Goal: Information Seeking & Learning: Learn about a topic

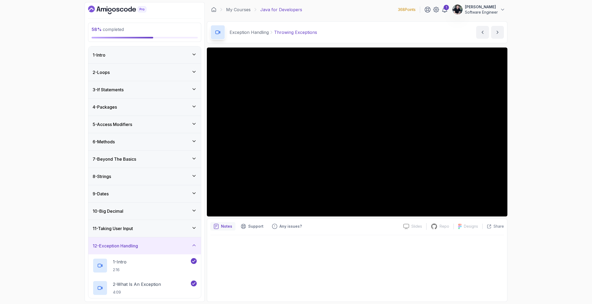
scroll to position [333, 0]
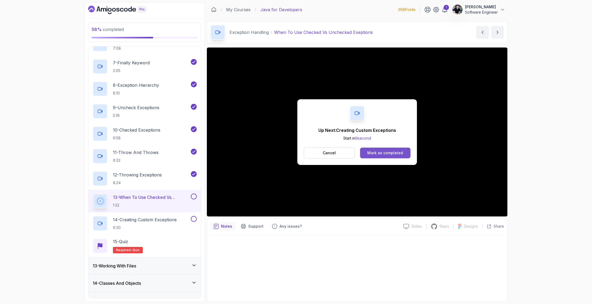
click at [395, 157] on button "Mark as completed" at bounding box center [385, 153] width 50 height 11
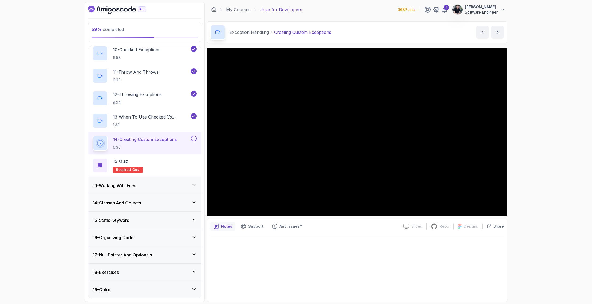
scroll to position [375, 0]
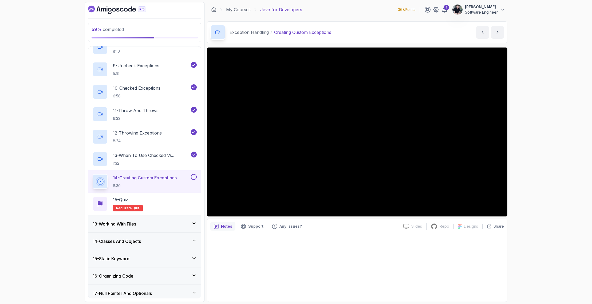
click at [188, 223] on div "13 - Working With Files" at bounding box center [145, 224] width 104 height 6
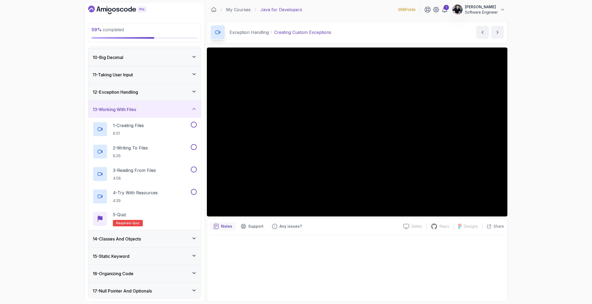
scroll to position [154, 0]
click at [142, 107] on div "13 - Working With Files" at bounding box center [145, 109] width 104 height 6
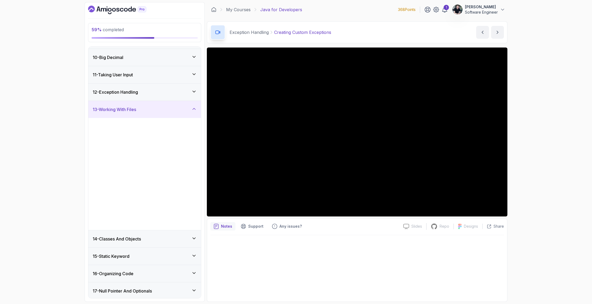
scroll to position [78, 0]
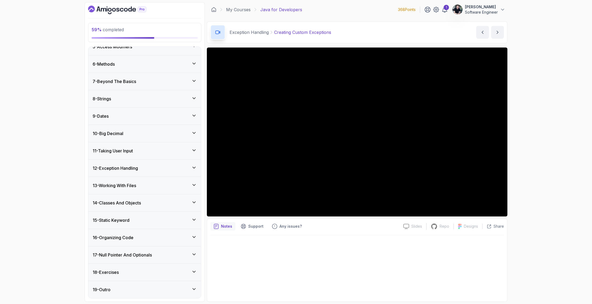
click at [126, 190] on div "13 - Working With Files" at bounding box center [144, 185] width 113 height 17
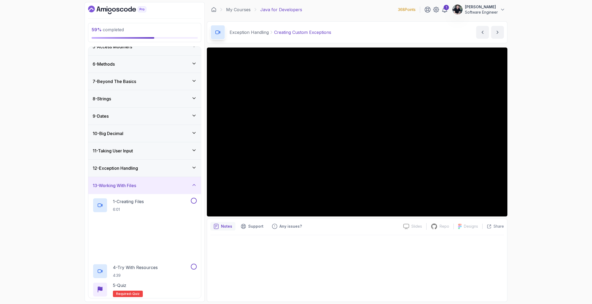
click at [128, 186] on h3 "13 - Working With Files" at bounding box center [114, 185] width 43 height 6
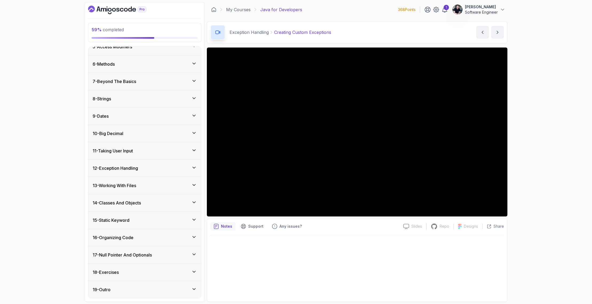
click at [131, 164] on div "12 - Exception Handling" at bounding box center [144, 168] width 113 height 17
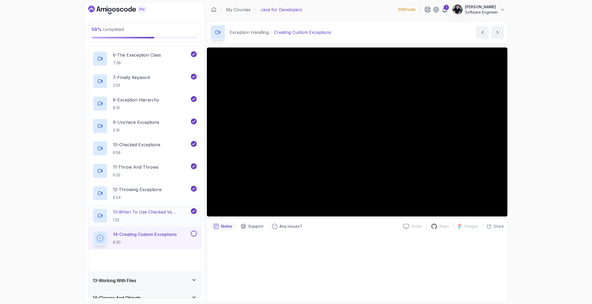
scroll to position [355, 0]
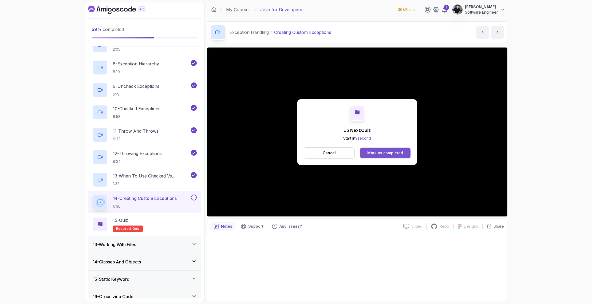
click at [380, 152] on div "Mark as completed" at bounding box center [385, 152] width 36 height 5
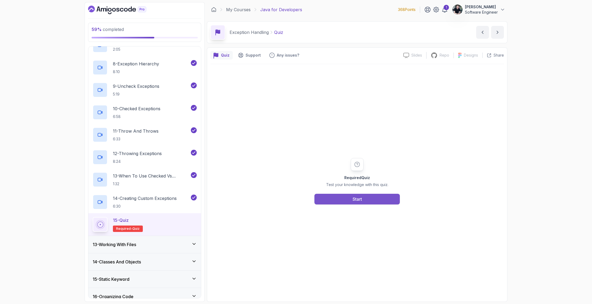
click at [354, 198] on div "Start" at bounding box center [356, 199] width 9 height 6
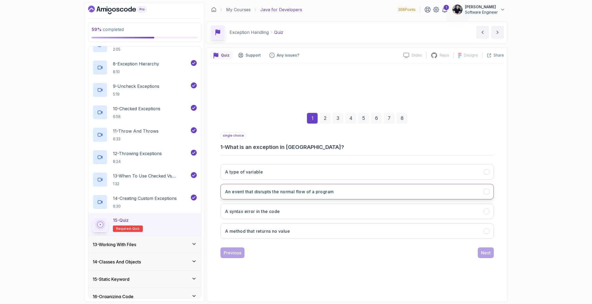
click at [329, 192] on h3 "An event that disrupts the normal flow of a program" at bounding box center [279, 191] width 109 height 6
click at [482, 253] on div "Next" at bounding box center [486, 252] width 10 height 6
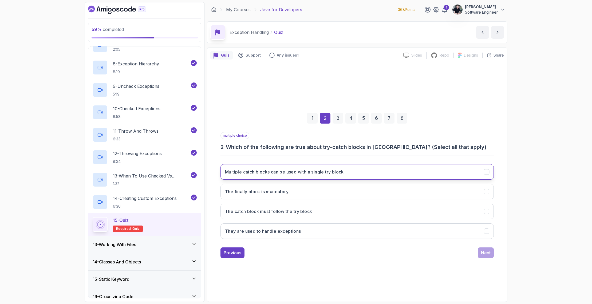
click at [333, 173] on h3 "Multiple catch blocks can be used with a single try block" at bounding box center [284, 172] width 119 height 6
drag, startPoint x: 339, startPoint y: 190, endPoint x: 343, endPoint y: 165, distance: 25.2
click at [343, 165] on div "Multiple catch blocks can be used with a single try block The finally block is …" at bounding box center [356, 201] width 273 height 83
click at [307, 216] on button "The catch block must follow the try block" at bounding box center [356, 211] width 273 height 15
click at [301, 232] on h3 "They are used to handle exceptions" at bounding box center [263, 231] width 76 height 6
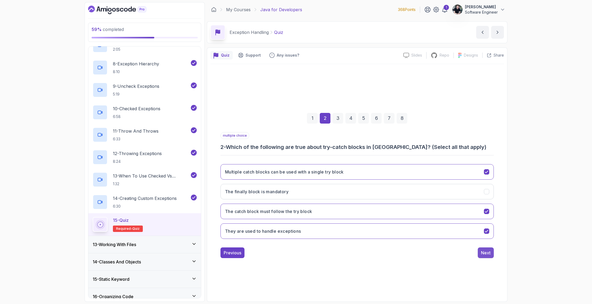
click at [485, 249] on div "Next" at bounding box center [486, 252] width 10 height 6
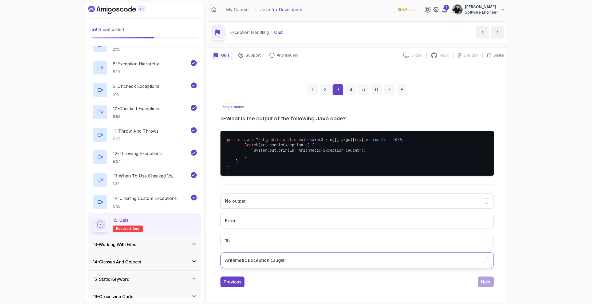
click at [449, 268] on button "Arithmetic Exception caught" at bounding box center [356, 259] width 273 height 15
click at [487, 285] on div "Next" at bounding box center [486, 282] width 10 height 6
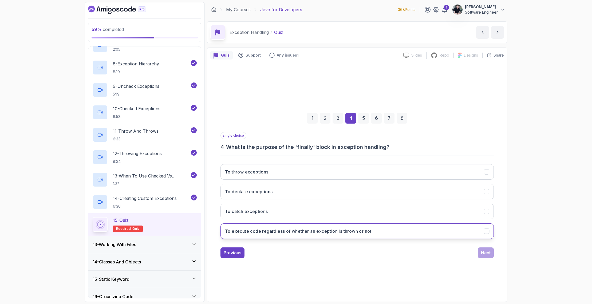
click at [276, 226] on button "To execute code regardless of whether an exception is thrown or not" at bounding box center [356, 230] width 273 height 15
click at [490, 253] on button "Next" at bounding box center [486, 252] width 16 height 11
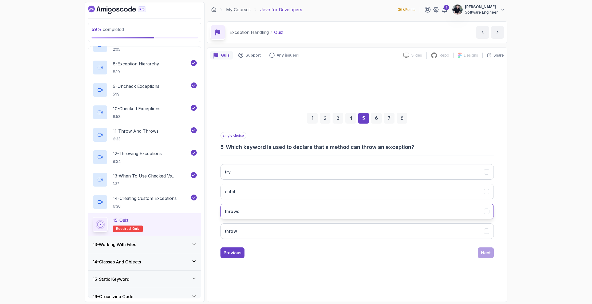
click at [250, 214] on button "throws" at bounding box center [356, 211] width 273 height 15
click at [491, 251] on button "Next" at bounding box center [486, 252] width 16 height 11
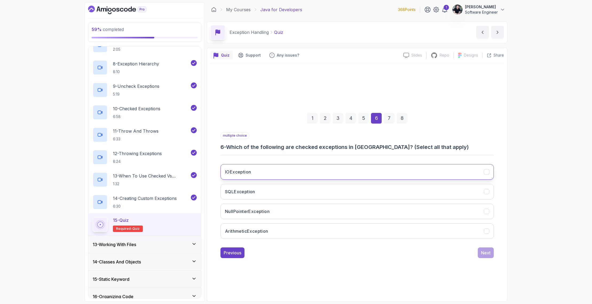
click at [244, 169] on h3 "IOException" at bounding box center [238, 172] width 26 height 6
click at [247, 192] on h3 "SQLException" at bounding box center [240, 191] width 30 height 6
click at [481, 248] on button "Next" at bounding box center [486, 252] width 16 height 11
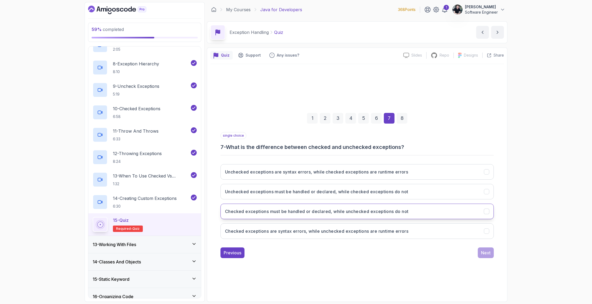
click at [257, 216] on button "Checked exceptions must be handled or declared, while unchecked exceptions do n…" at bounding box center [356, 211] width 273 height 15
click at [486, 252] on div "Next" at bounding box center [486, 252] width 10 height 6
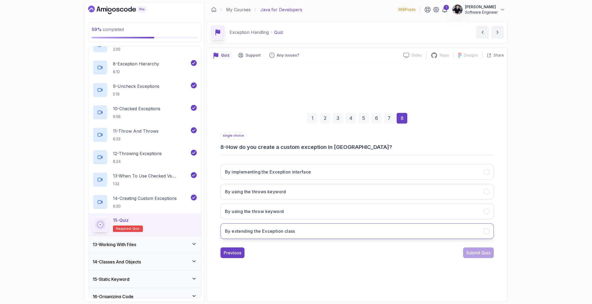
click at [278, 235] on button "By extending the Exception class" at bounding box center [356, 230] width 273 height 15
click at [479, 250] on div "Submit Quiz" at bounding box center [478, 252] width 24 height 6
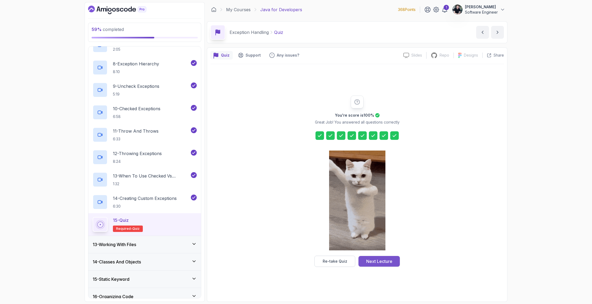
click at [382, 263] on div "Next Lecture" at bounding box center [379, 261] width 26 height 6
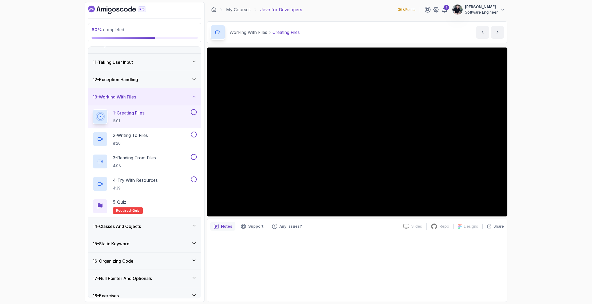
scroll to position [126, 0]
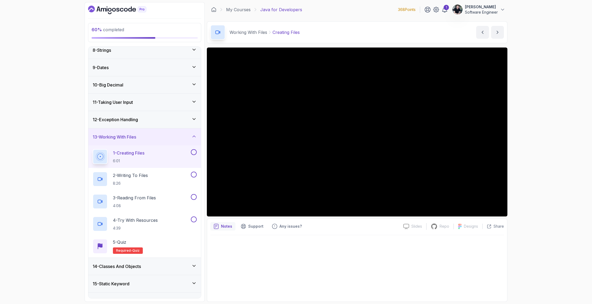
click at [149, 269] on div "14 - Classes And Objects" at bounding box center [145, 266] width 104 height 6
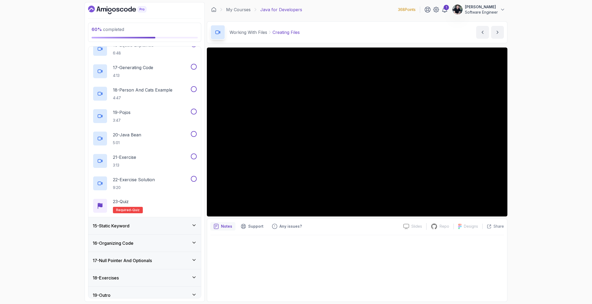
scroll to position [157, 0]
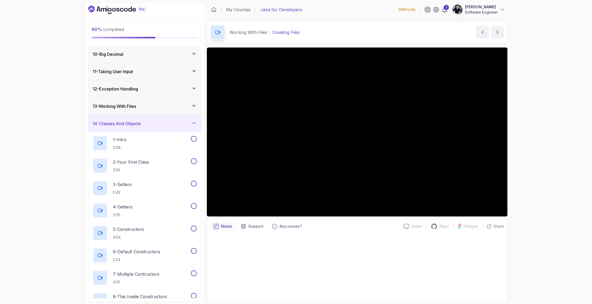
click at [133, 107] on h3 "13 - Working With Files" at bounding box center [114, 106] width 43 height 6
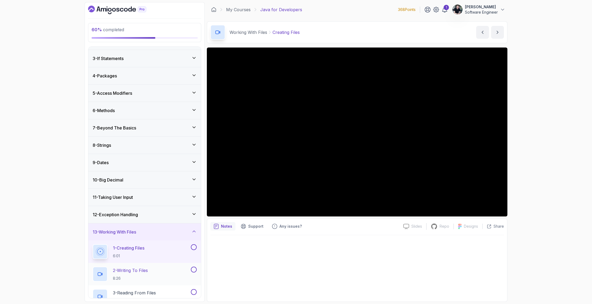
scroll to position [128, 0]
